Goal: Information Seeking & Learning: Learn about a topic

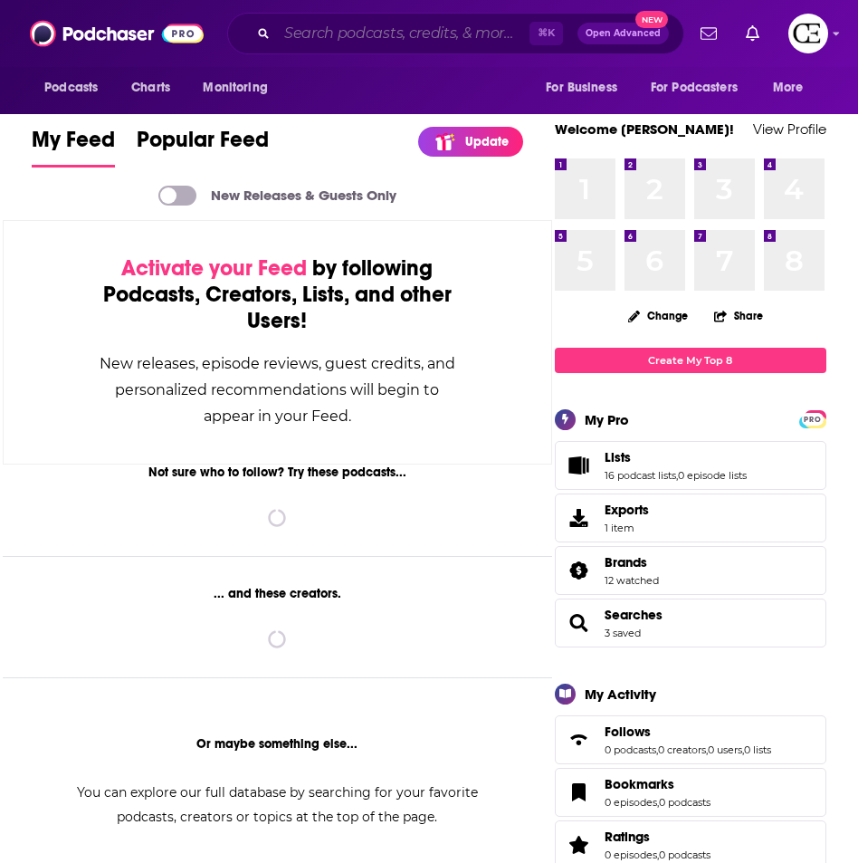
click at [347, 28] on input "Search podcasts, credits, & more..." at bounding box center [403, 33] width 253 height 29
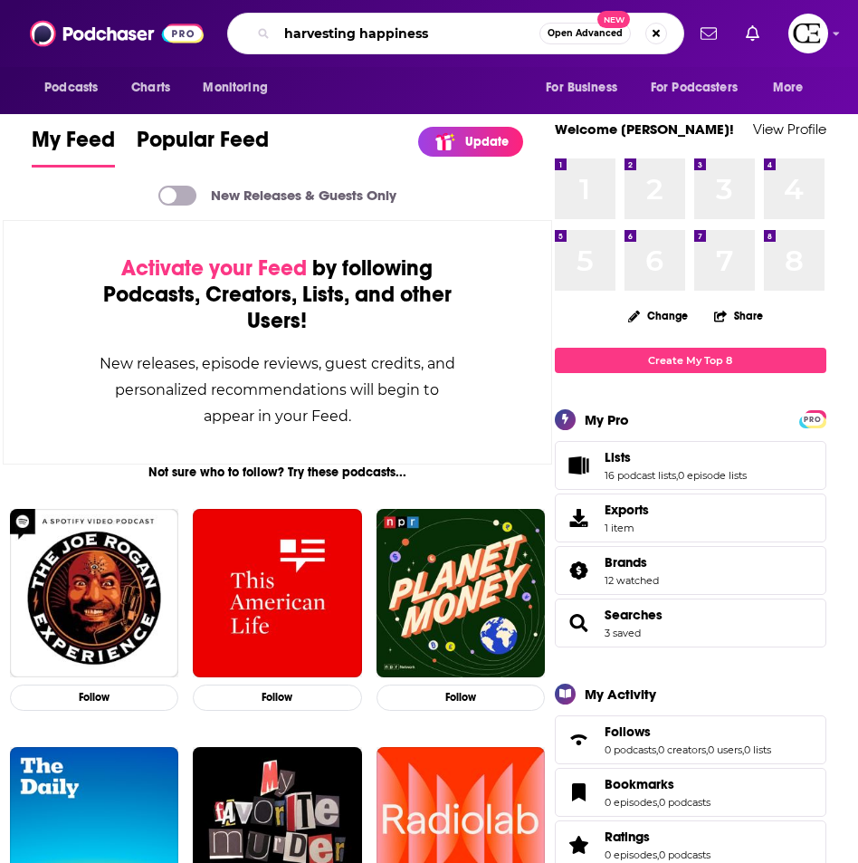
type input "harvesting happiness"
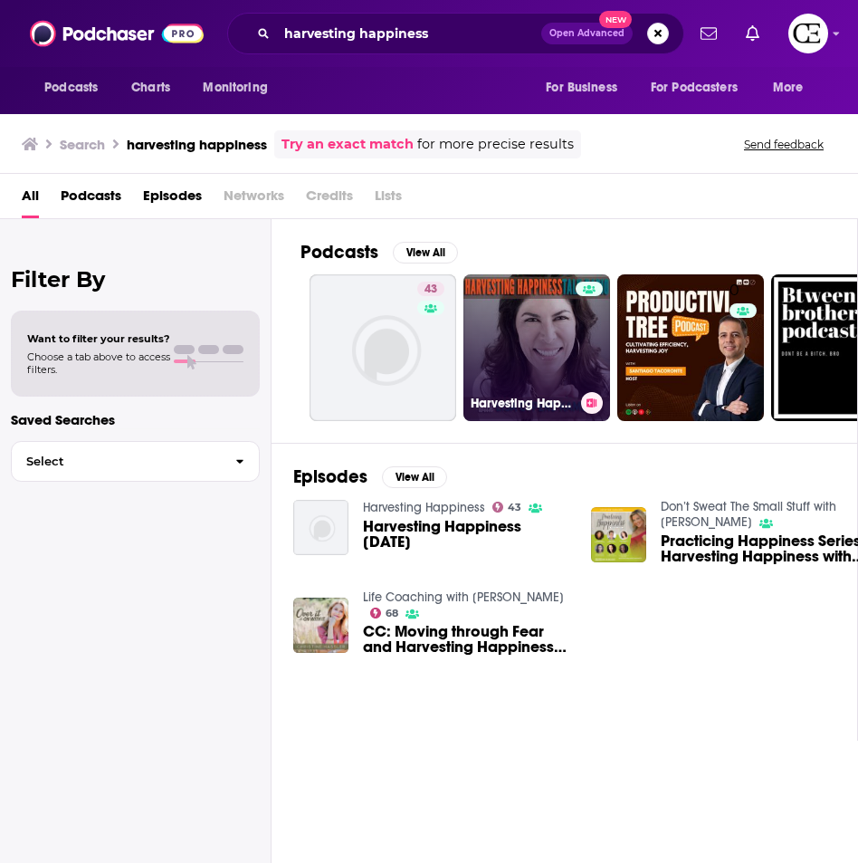
click at [534, 329] on link "Harvesting Happiness Talk Radio" at bounding box center [537, 347] width 147 height 147
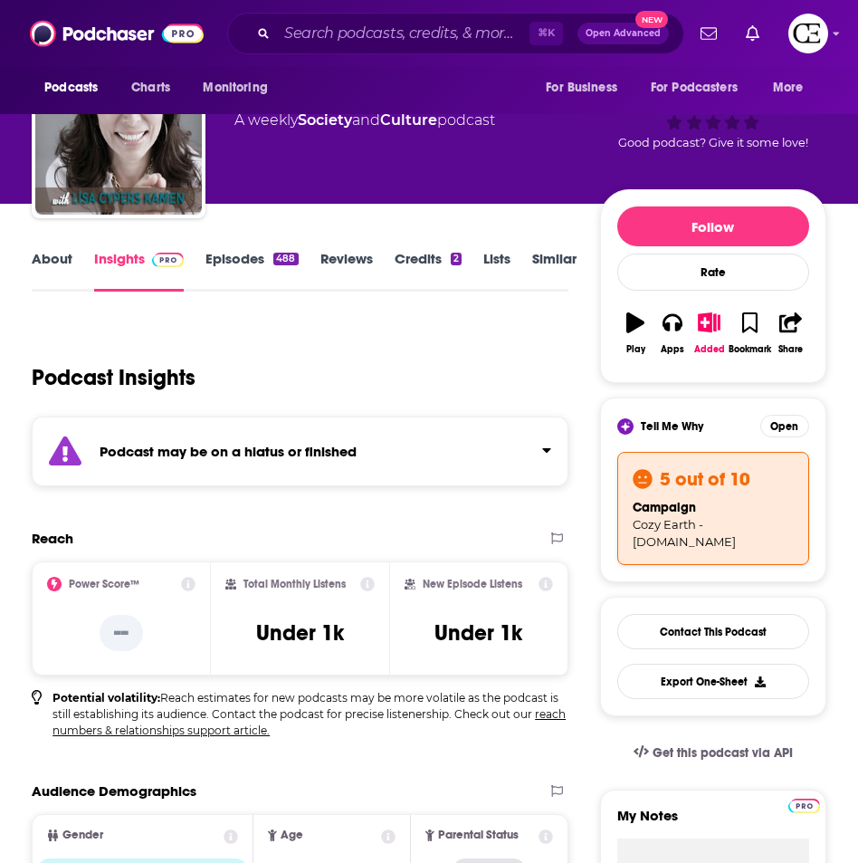
scroll to position [87, 0]
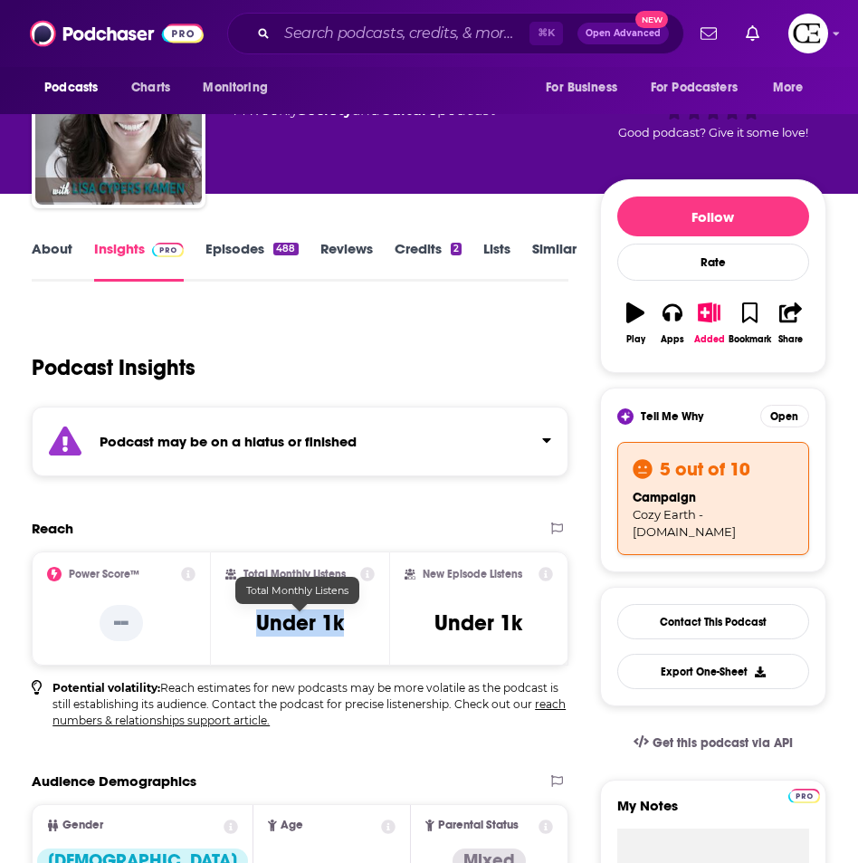
drag, startPoint x: 328, startPoint y: 616, endPoint x: 304, endPoint y: 517, distance: 101.4
click at [255, 610] on div "Total Monthly Listens Under 1k" at bounding box center [300, 608] width 150 height 83
click at [371, 414] on div "Podcast may be on a hiatus or finished" at bounding box center [300, 441] width 537 height 70
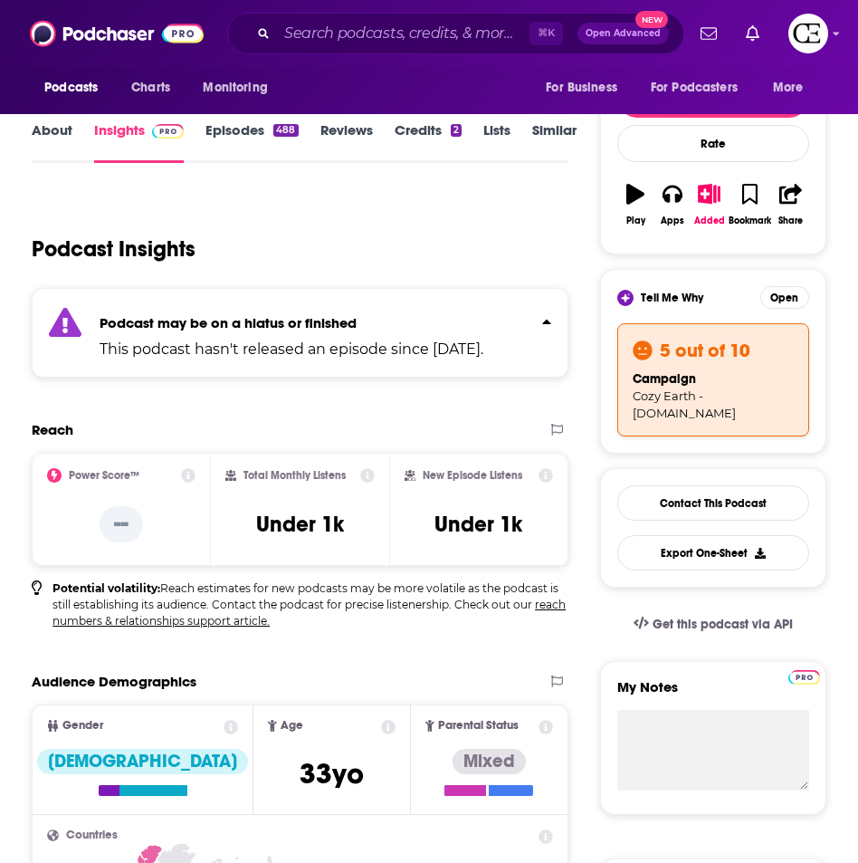
scroll to position [0, 0]
